Goal: Transaction & Acquisition: Subscribe to service/newsletter

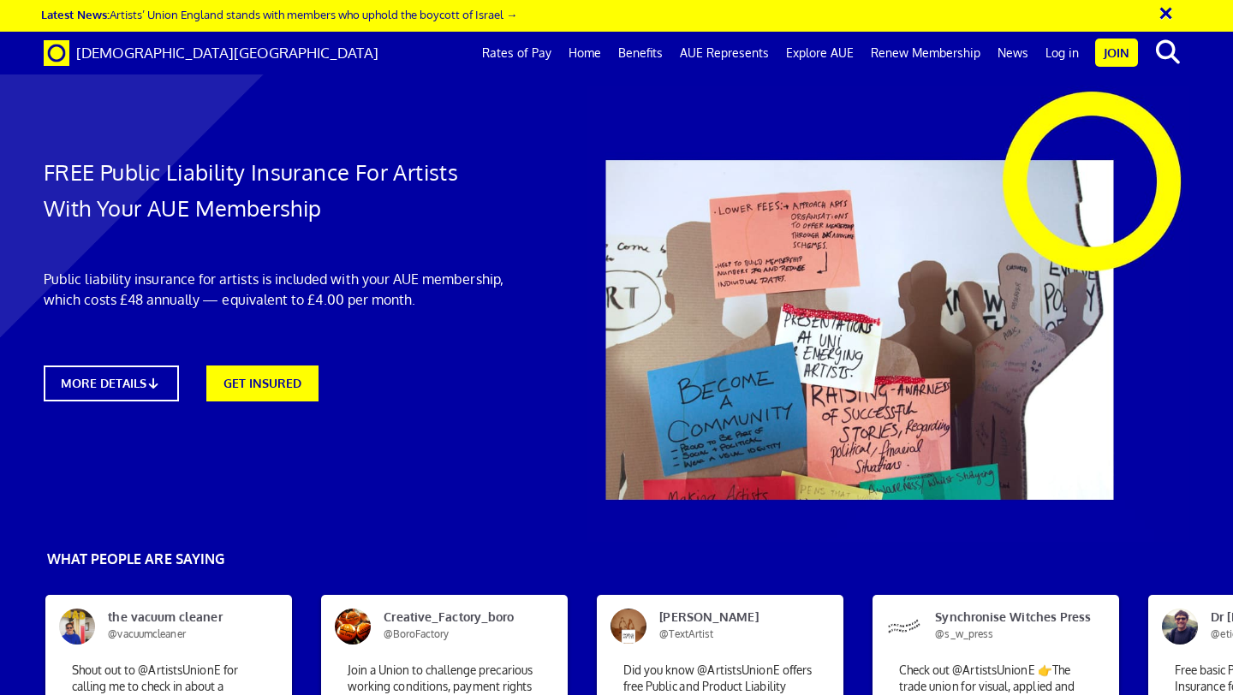
scroll to position [0, 9]
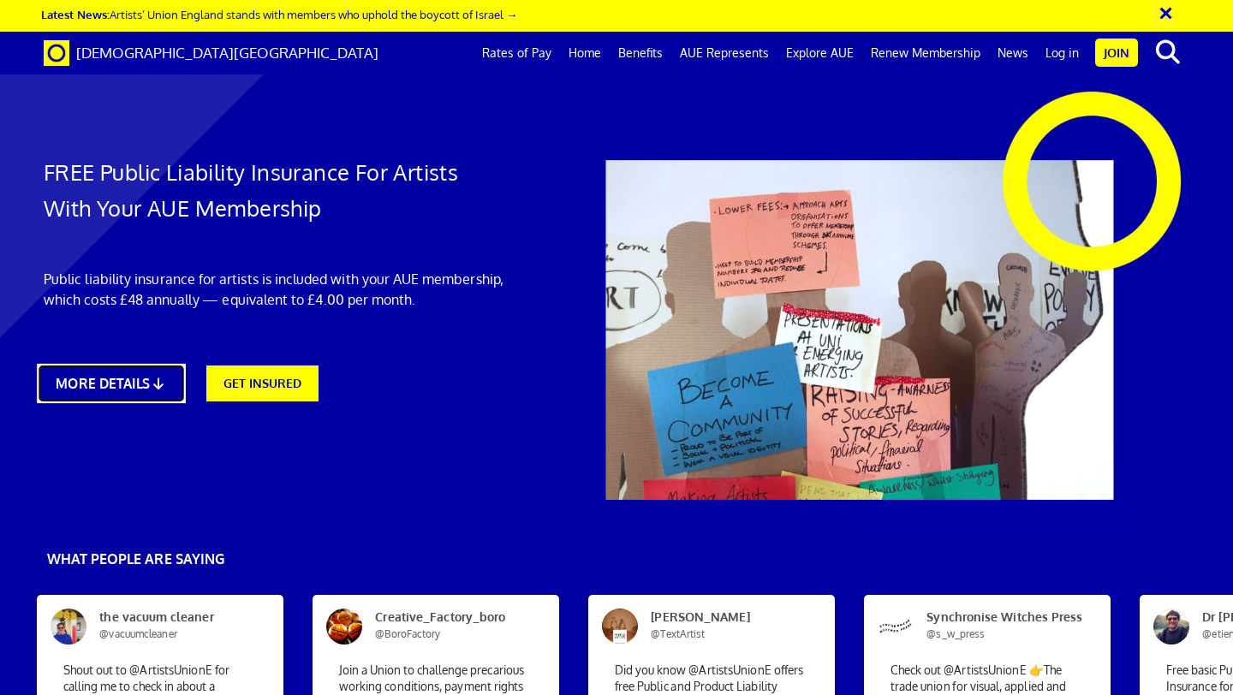
click at [117, 388] on link "MORE DETAILS" at bounding box center [111, 383] width 148 height 39
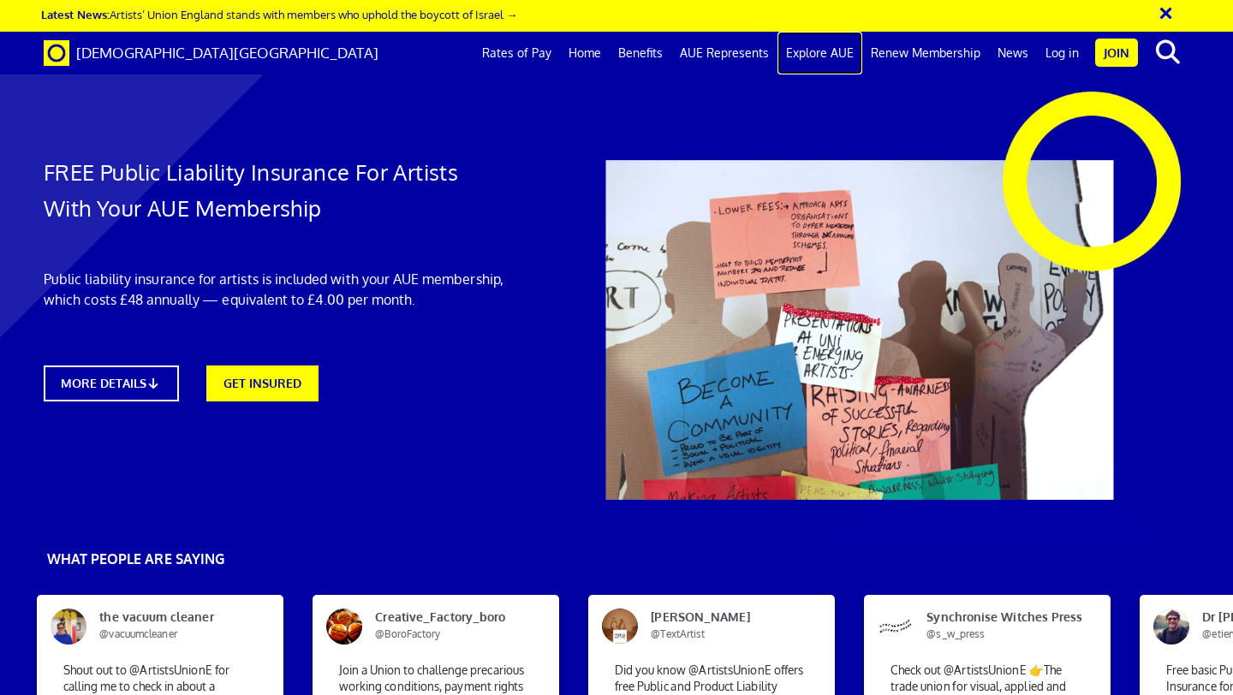
click at [842, 57] on link "Explore AUE" at bounding box center [819, 53] width 85 height 43
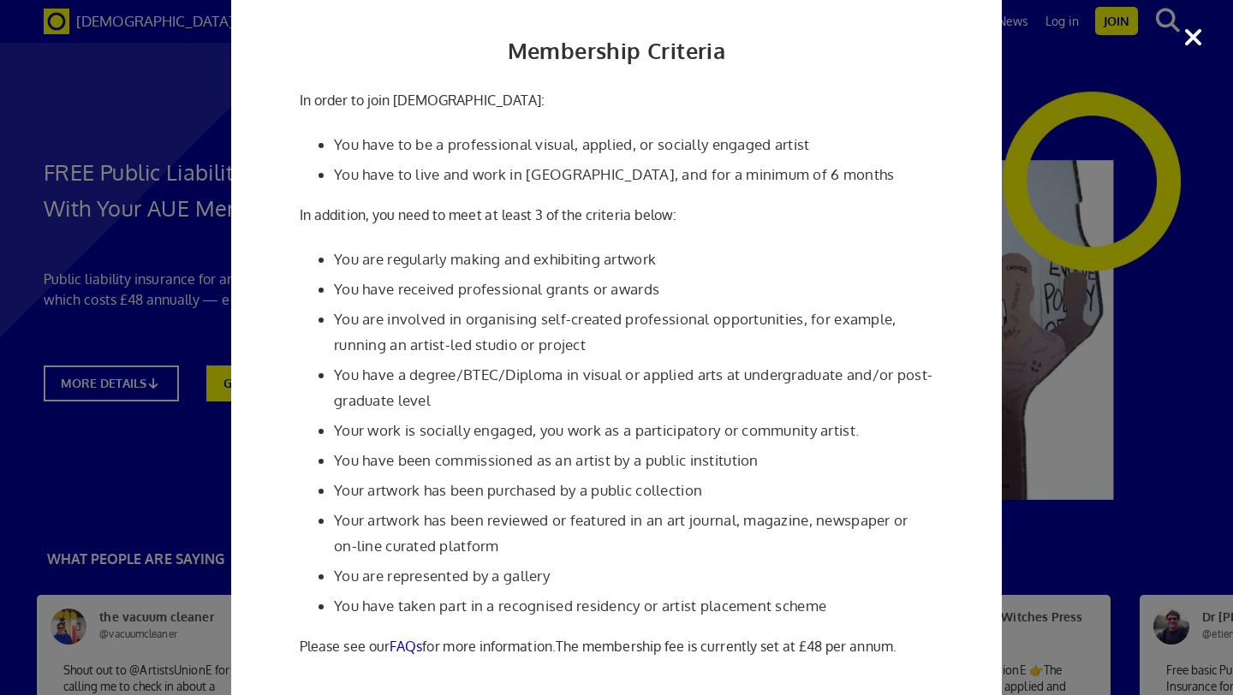
scroll to position [0, 0]
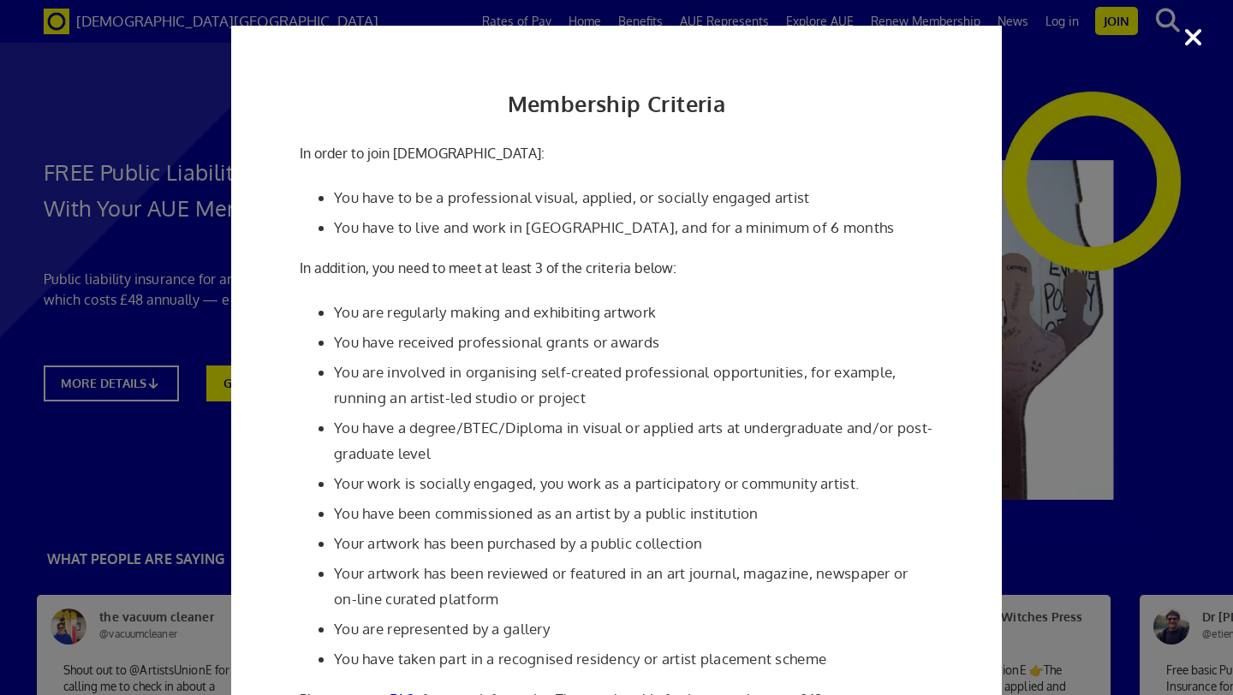
click at [1197, 37] on div "Membership Criteria In order to join Artists' Union England: You have to be a p…" at bounding box center [616, 347] width 1233 height 695
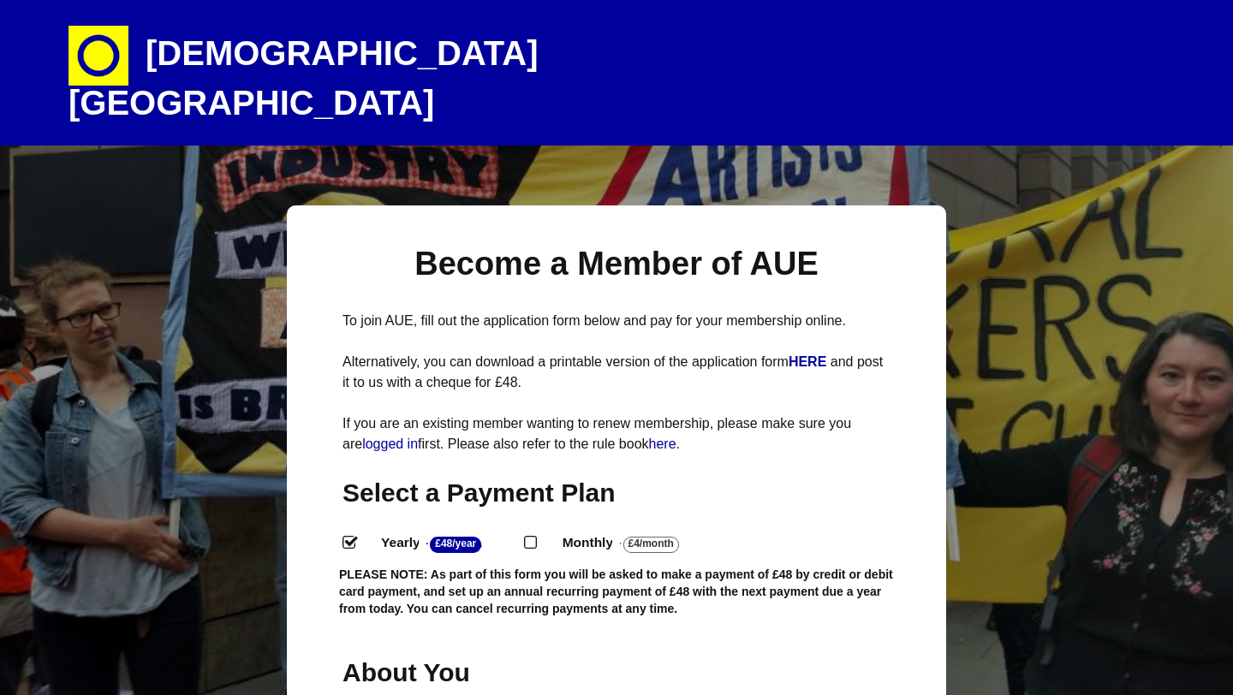
select select
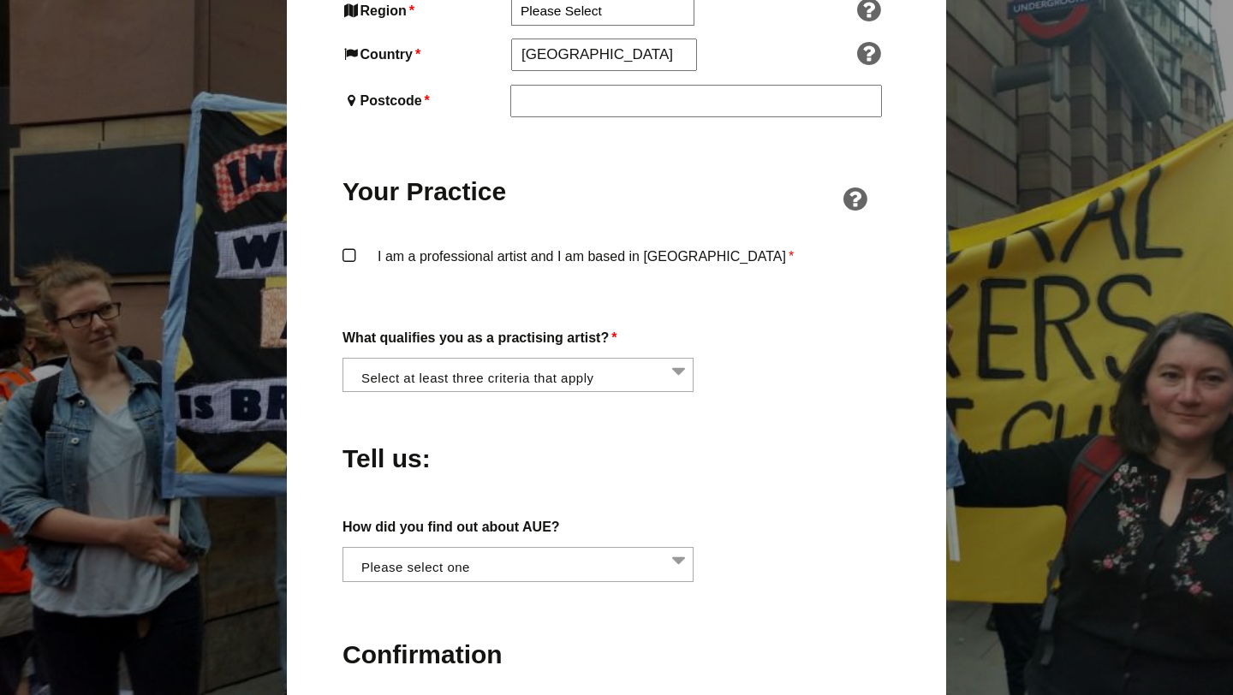
scroll to position [1212, 0]
click at [677, 358] on li at bounding box center [523, 372] width 351 height 29
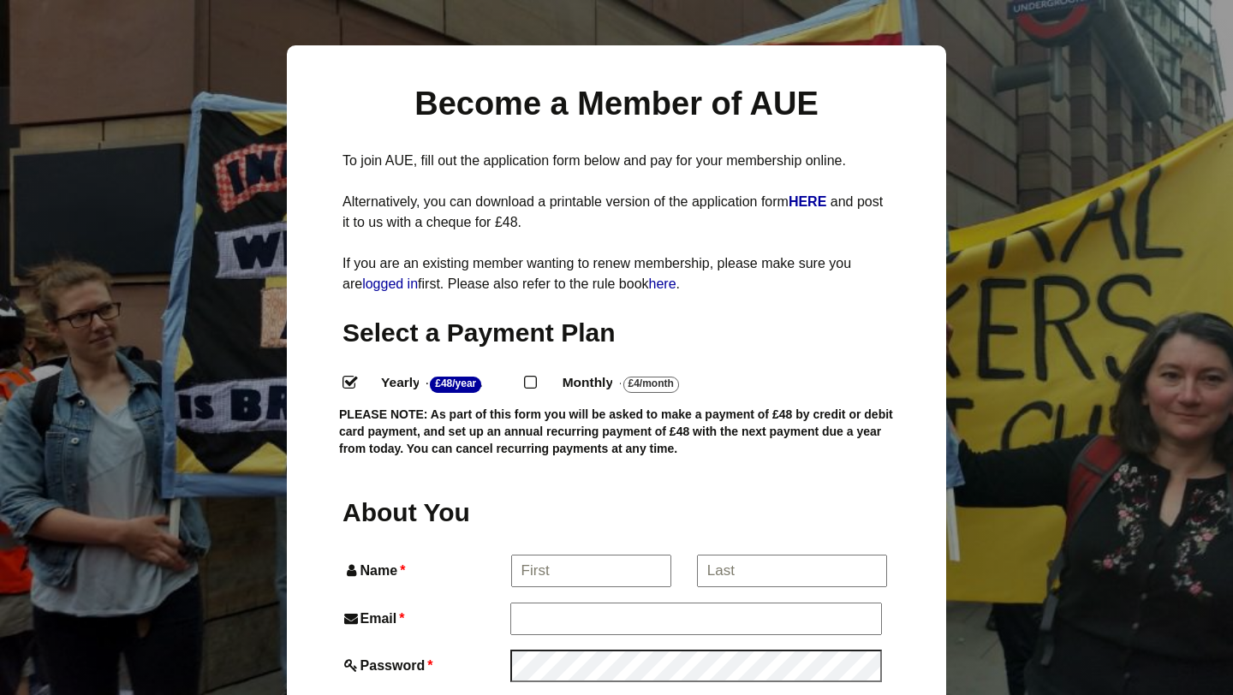
scroll to position [0, 0]
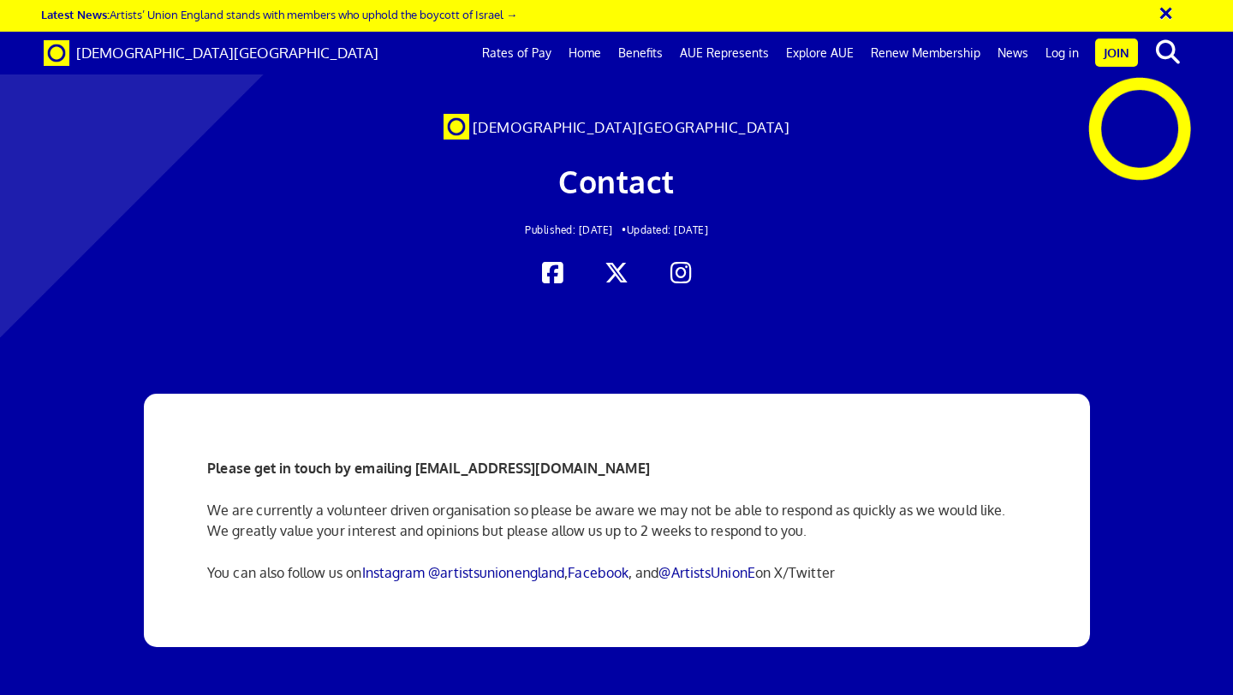
scroll to position [0, 9]
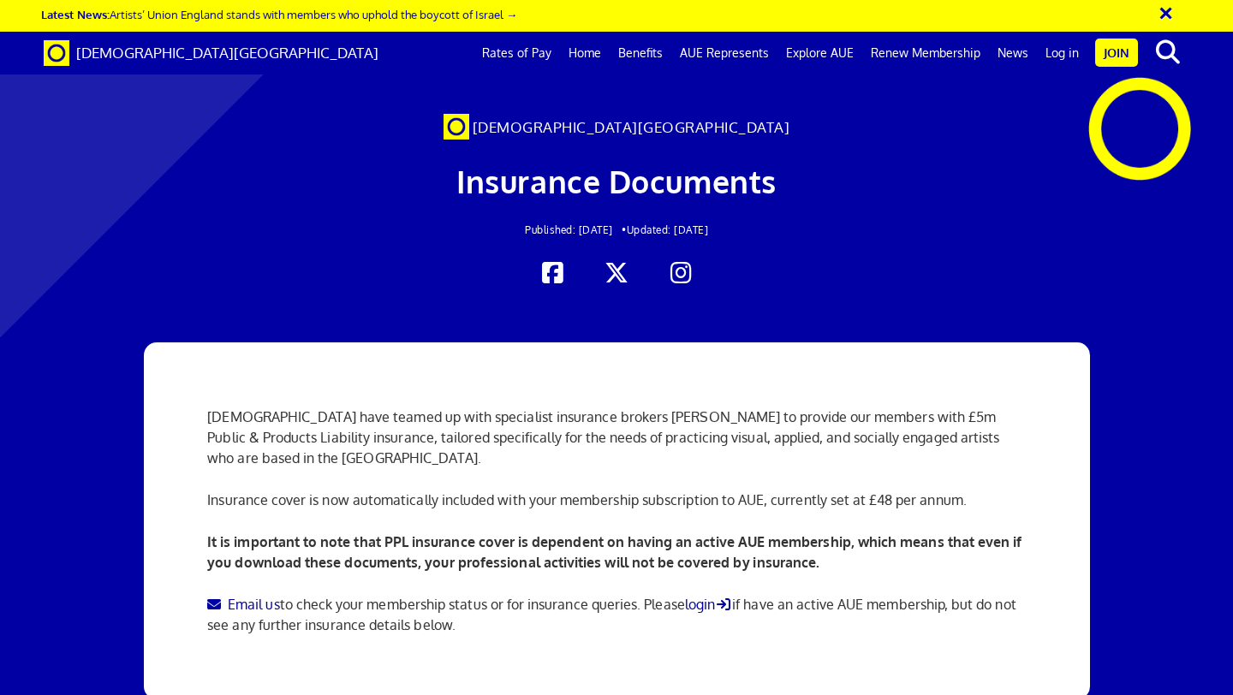
scroll to position [57, 0]
click at [534, 57] on link "Rates of Pay" at bounding box center [516, 53] width 86 height 43
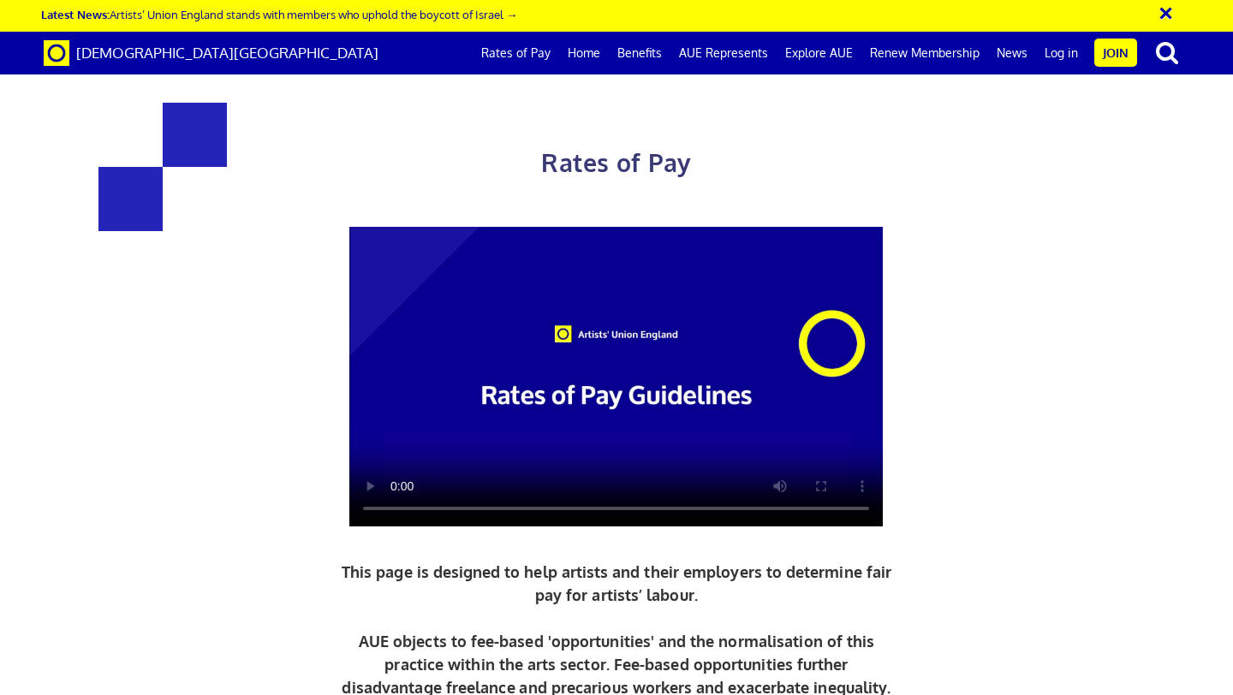
scroll to position [4561, 0]
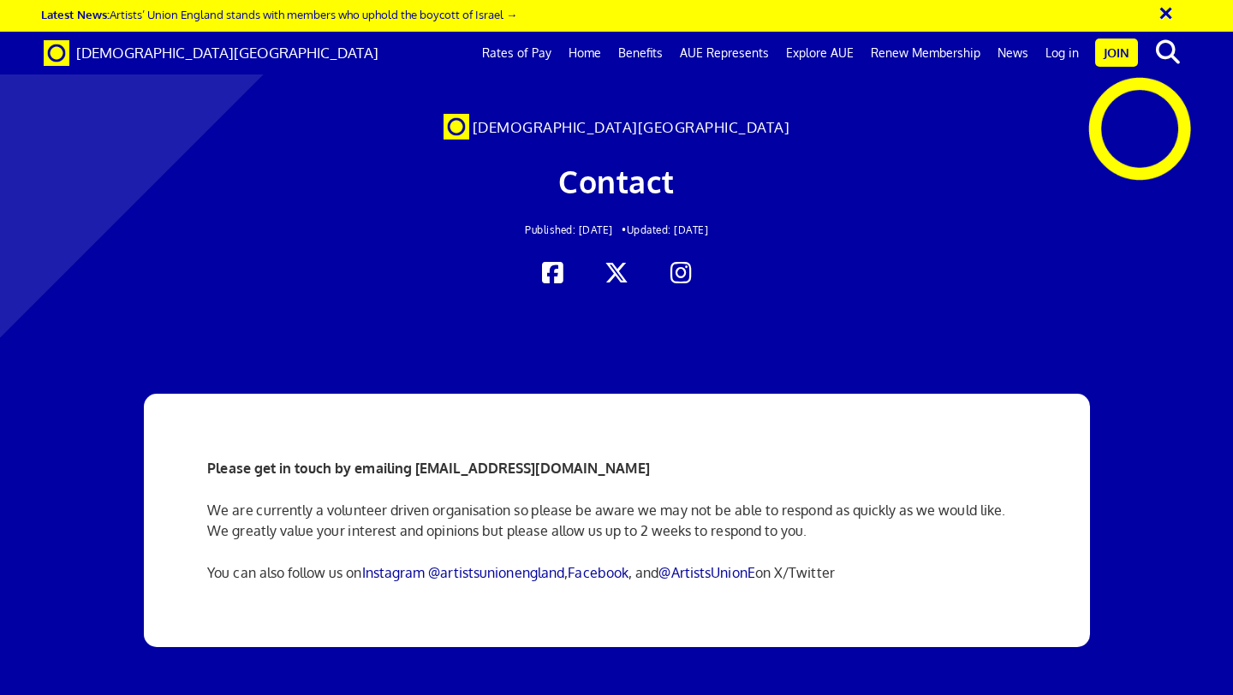
scroll to position [261, 0]
drag, startPoint x: 648, startPoint y: 205, endPoint x: 415, endPoint y: 213, distance: 233.1
click at [415, 458] on p "Please get in touch by emailing [EMAIL_ADDRESS][DOMAIN_NAME]" at bounding box center [616, 468] width 818 height 21
